Goal: Information Seeking & Learning: Learn about a topic

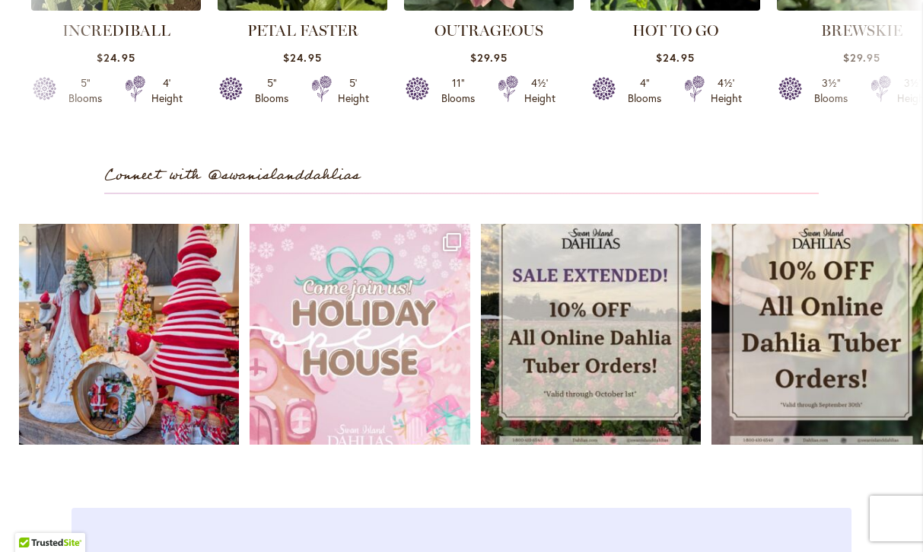
scroll to position [4217, 0]
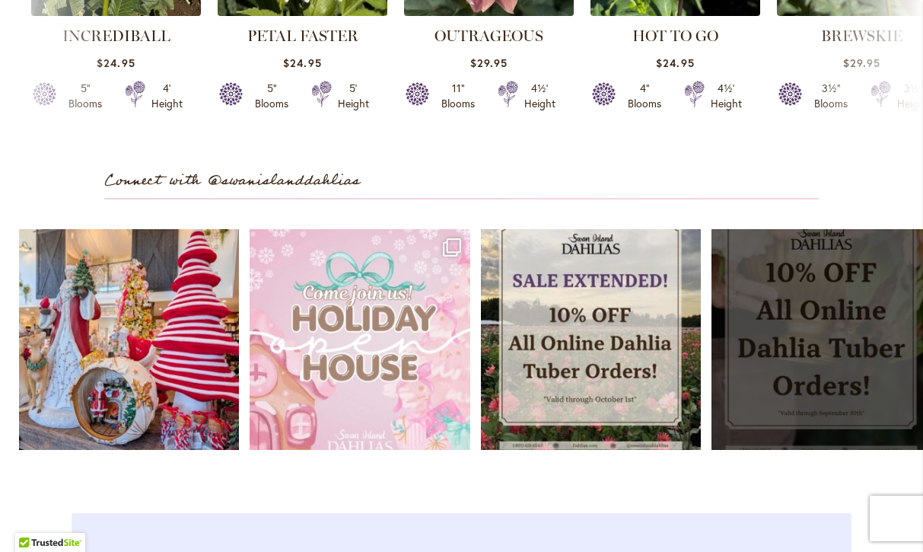
click at [827, 307] on link "Open" at bounding box center [821, 339] width 220 height 220
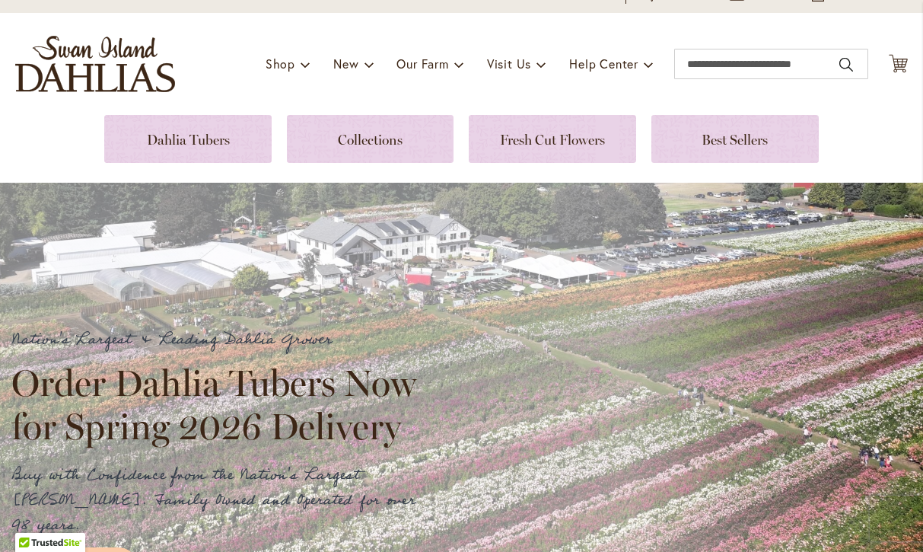
scroll to position [0, 0]
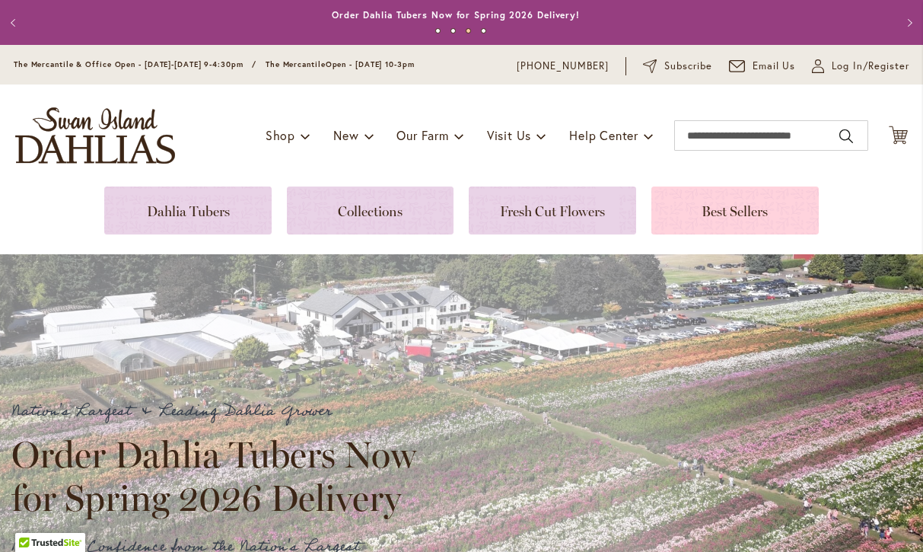
click at [708, 219] on link at bounding box center [734, 210] width 167 height 48
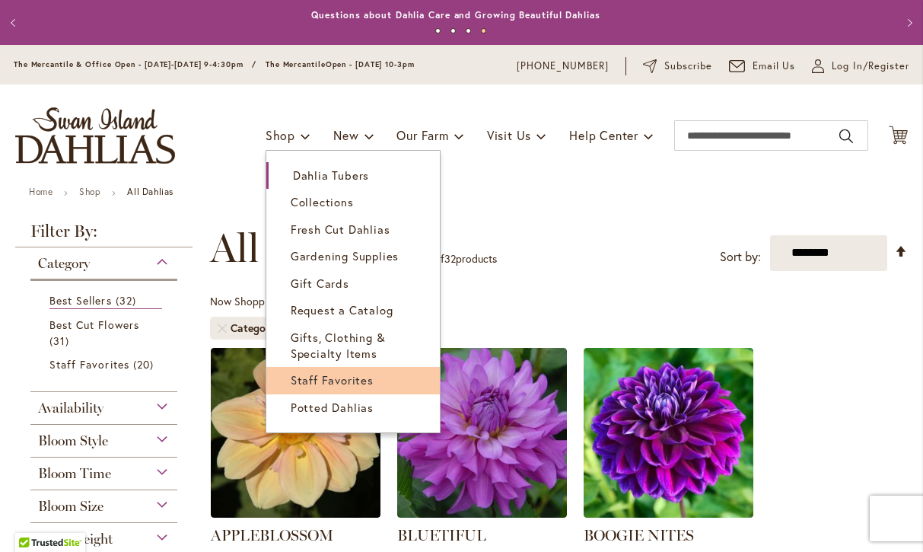
click at [303, 371] on link "Staff Favorites" at bounding box center [352, 380] width 173 height 27
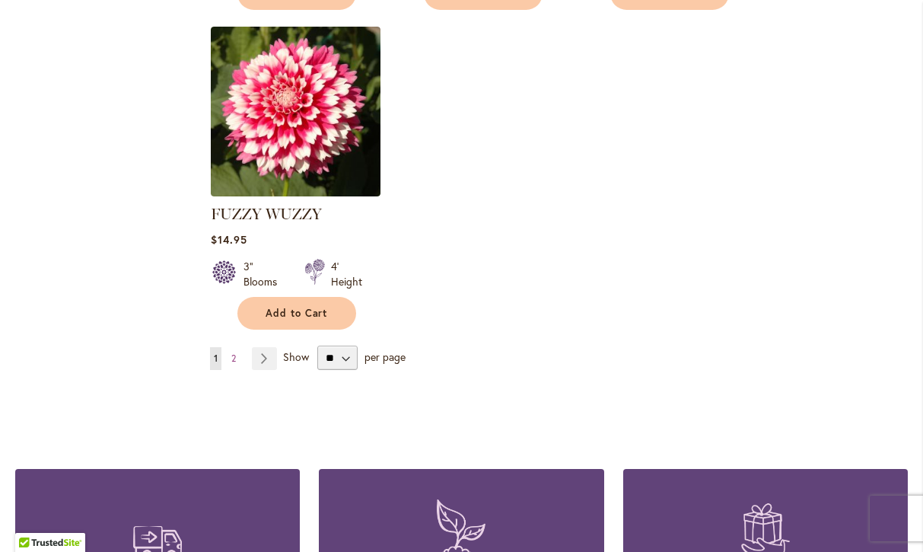
scroll to position [1971, 0]
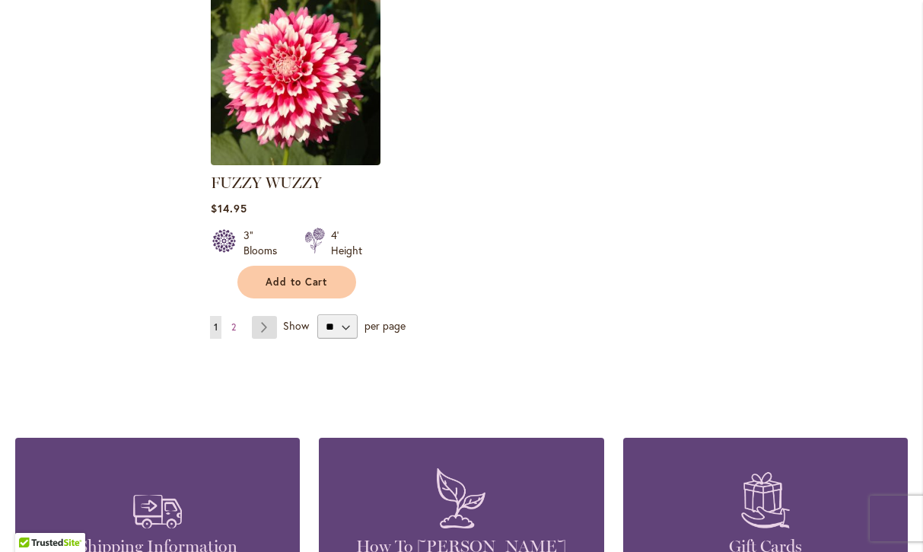
click at [259, 316] on link "Page Next" at bounding box center [264, 327] width 25 height 23
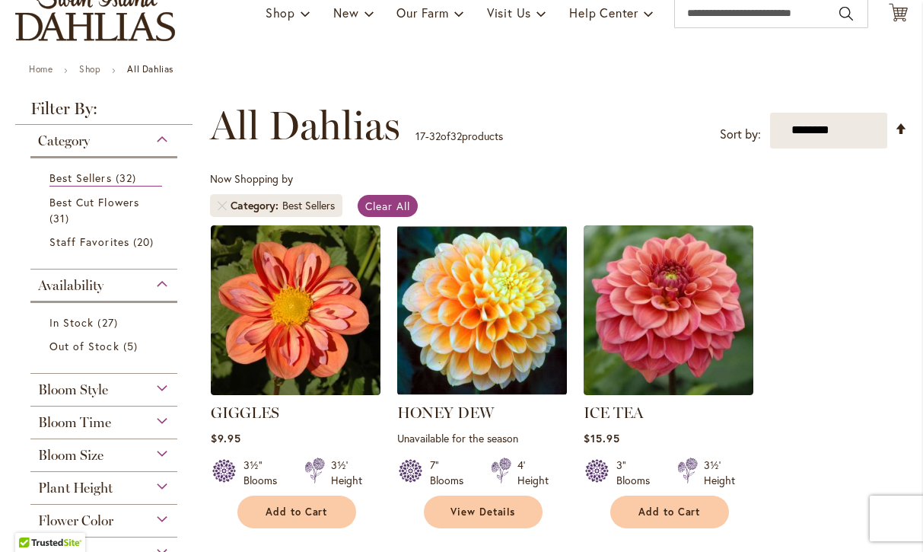
scroll to position [102, 0]
